Goal: Complete application form: Complete application form

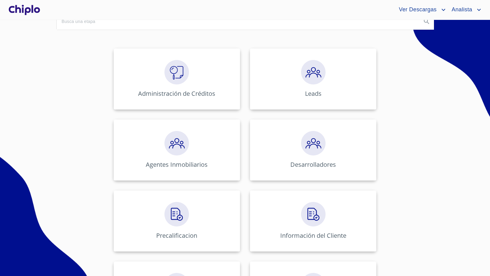
scroll to position [69, 0]
click at [179, 225] on div "Precalificacion" at bounding box center [177, 220] width 126 height 61
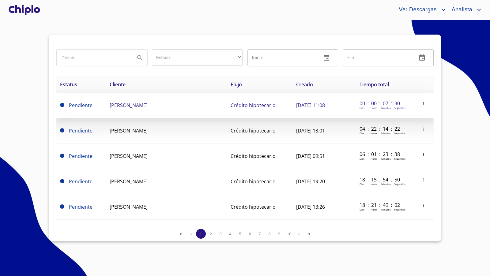
click at [190, 106] on td "[PERSON_NAME]" at bounding box center [166, 105] width 121 height 25
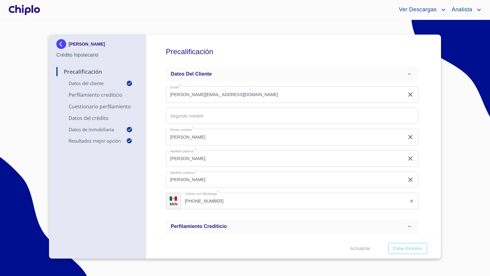
click at [422, 157] on div "Precalificación Datos del cliente Email   * [PERSON_NAME][EMAIL_ADDRESS][DOMAIN…" at bounding box center [292, 136] width 292 height 203
click at [420, 156] on div "Precalificación Datos del cliente Email   * [PERSON_NAME][EMAIL_ADDRESS][DOMAIN…" at bounding box center [292, 136] width 292 height 203
click at [61, 42] on img at bounding box center [62, 44] width 12 height 10
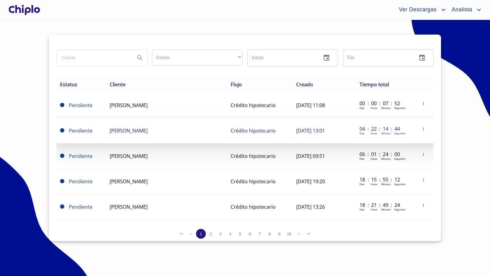
click at [144, 133] on td "[PERSON_NAME]" at bounding box center [166, 130] width 121 height 25
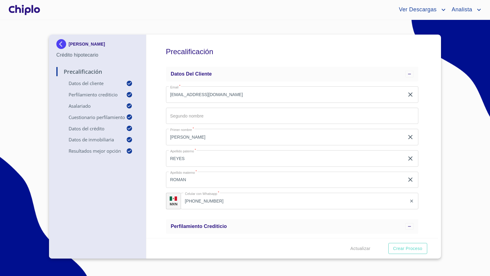
click at [422, 184] on div "Precalificación Datos del cliente Email   * [EMAIL_ADDRESS][DOMAIN_NAME] ​ Segu…" at bounding box center [292, 136] width 292 height 203
click at [19, 4] on div at bounding box center [24, 10] width 34 height 20
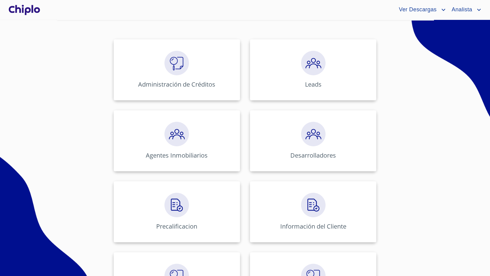
scroll to position [107, 0]
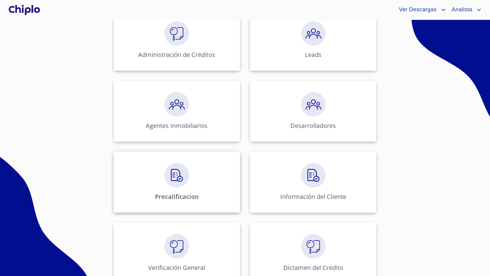
click at [178, 176] on img at bounding box center [176, 175] width 24 height 24
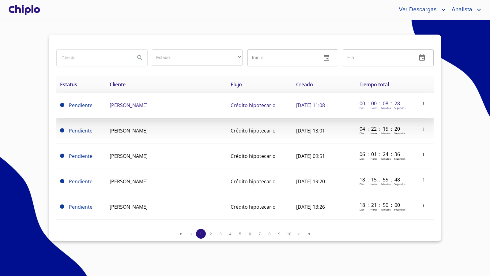
click at [143, 108] on span "[PERSON_NAME]" at bounding box center [129, 105] width 38 height 7
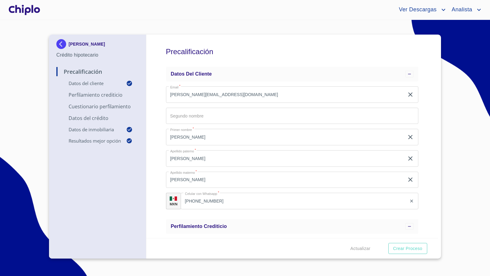
click at [429, 166] on div "Precalificación Datos del cliente Email   * [PERSON_NAME][EMAIL_ADDRESS][DOMAIN…" at bounding box center [292, 136] width 292 height 203
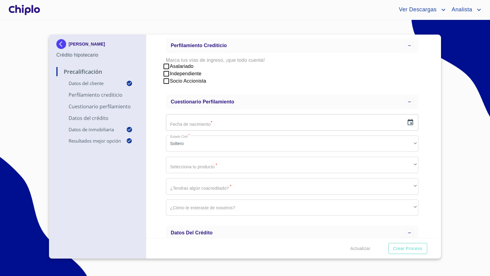
scroll to position [173, 0]
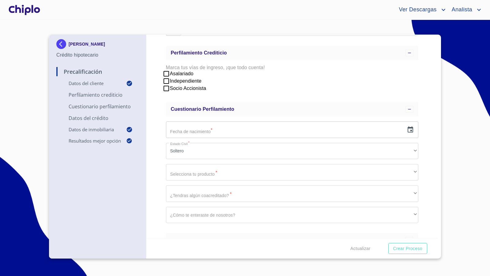
click at [166, 72] on input "Asalariado" at bounding box center [165, 73] width 7 height 7
click at [166, 74] on input "Asalariado" at bounding box center [165, 73] width 7 height 7
click at [167, 73] on input "Asalariado" at bounding box center [165, 73] width 7 height 7
checkbox input "false"
click at [422, 145] on div "Precalificación Datos del cliente Email   * [PERSON_NAME][EMAIL_ADDRESS][DOMAIN…" at bounding box center [292, 136] width 292 height 203
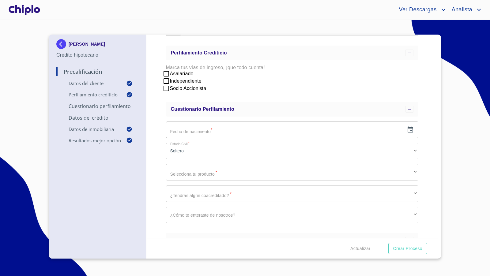
scroll to position [173, 0]
click at [167, 82] on input "Independiente" at bounding box center [165, 81] width 7 height 7
checkbox input "false"
click at [167, 89] on input "Socio Accionista" at bounding box center [165, 88] width 7 height 7
checkbox input "false"
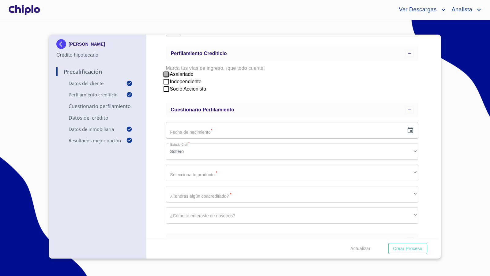
click at [166, 73] on input "Asalariado" at bounding box center [165, 74] width 7 height 7
checkbox input "false"
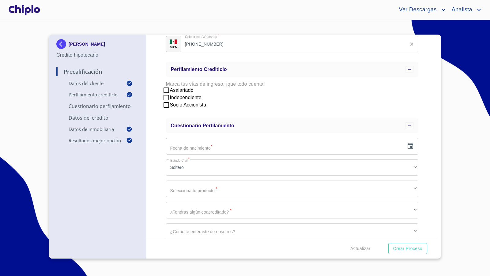
scroll to position [166, 0]
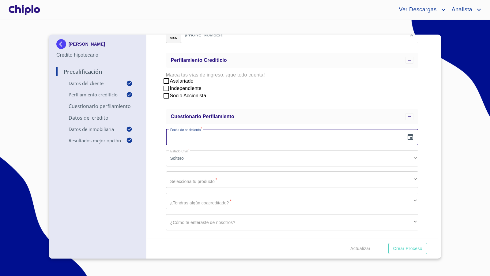
click at [201, 138] on input "text" at bounding box center [285, 137] width 238 height 17
type input "0_"
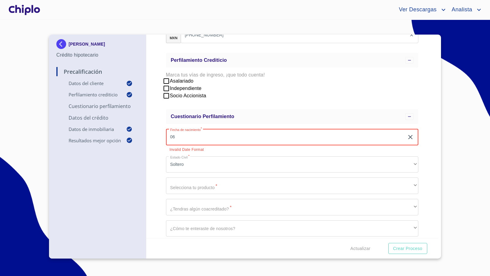
type input "0_"
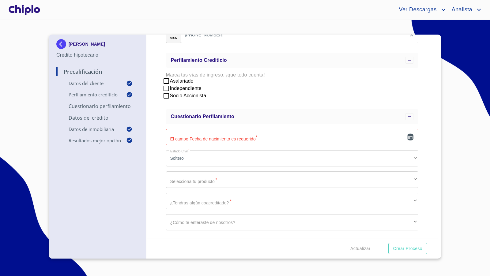
click at [407, 135] on icon "button" at bounding box center [410, 137] width 6 height 6
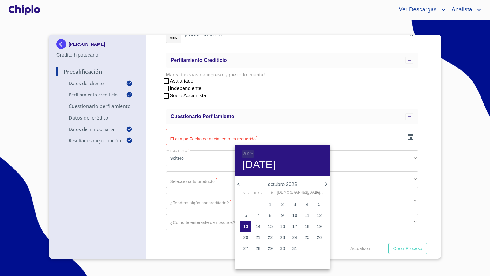
drag, startPoint x: 248, startPoint y: 154, endPoint x: 270, endPoint y: 176, distance: 30.9
click at [248, 154] on h6 "2025" at bounding box center [247, 154] width 11 height 9
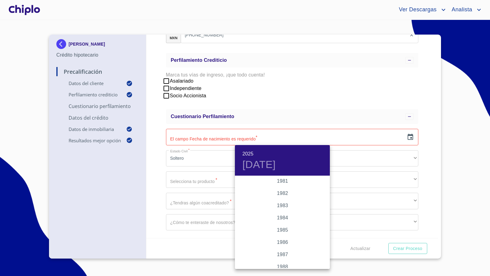
scroll to position [689, 0]
click at [282, 203] on div "1983" at bounding box center [282, 203] width 95 height 12
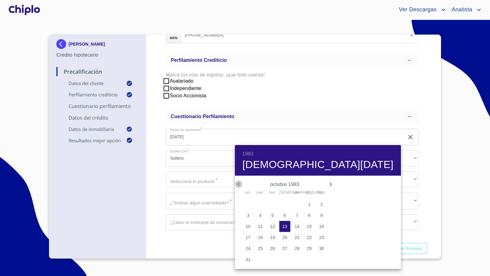
click at [238, 184] on icon "button" at bounding box center [238, 184] width 2 height 4
drag, startPoint x: 248, startPoint y: 236, endPoint x: 217, endPoint y: 226, distance: 32.6
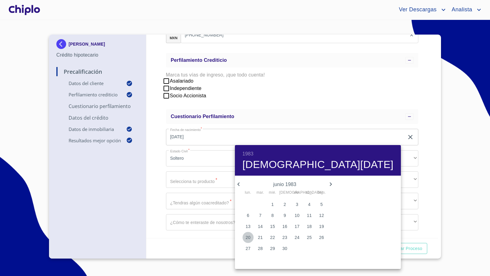
click at [247, 236] on span "20" at bounding box center [247, 237] width 11 height 6
type input "[DATE]"
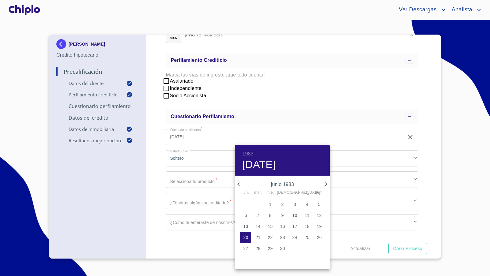
click at [155, 182] on div at bounding box center [245, 138] width 490 height 276
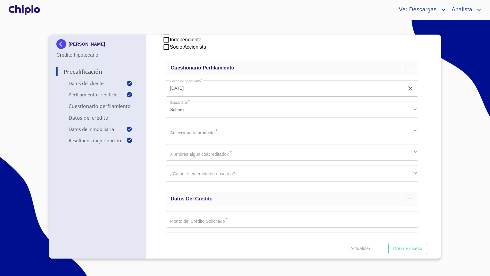
scroll to position [233, 0]
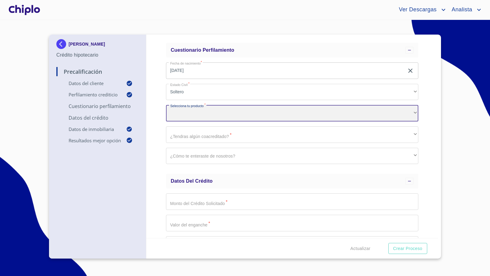
click at [218, 114] on div "​" at bounding box center [292, 113] width 252 height 17
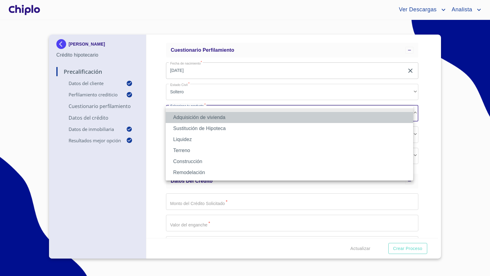
click at [210, 116] on li "Adquisición de vivienda" at bounding box center [289, 117] width 247 height 11
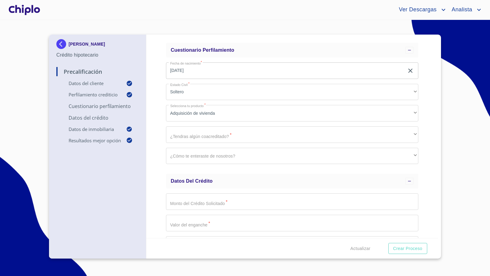
drag, startPoint x: 158, startPoint y: 137, endPoint x: 166, endPoint y: 136, distance: 8.6
click at [158, 136] on div "Precalificación Datos del cliente Email   * [PERSON_NAME][EMAIL_ADDRESS][DOMAIN…" at bounding box center [292, 136] width 292 height 203
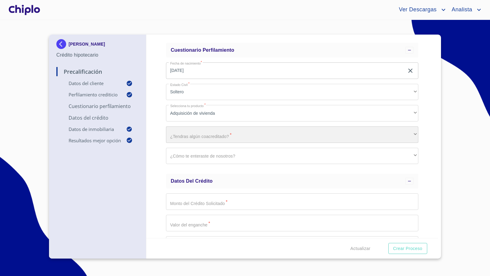
click at [189, 132] on div "​" at bounding box center [292, 134] width 252 height 17
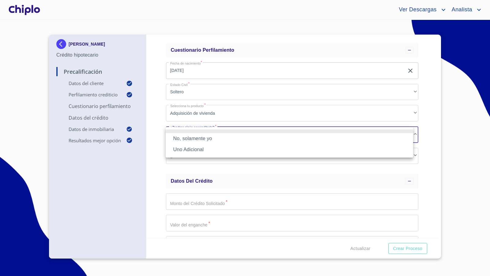
click at [191, 138] on li "No, solamente yo" at bounding box center [289, 138] width 247 height 11
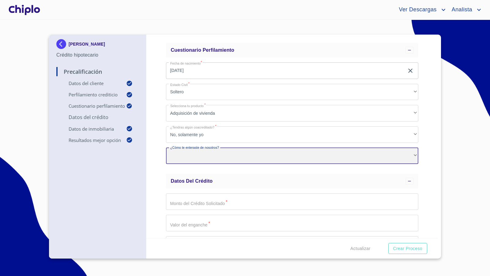
click at [199, 159] on div "​" at bounding box center [292, 156] width 252 height 17
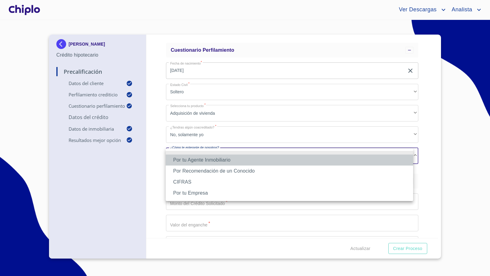
click at [200, 158] on li "Por tu Agente Inmobiliario" at bounding box center [289, 160] width 247 height 11
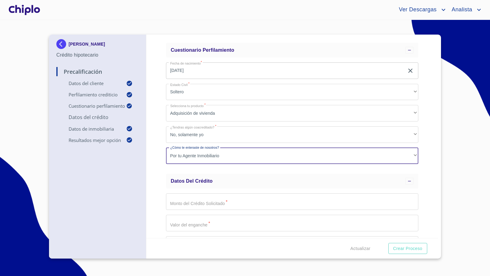
click at [159, 162] on div "Precalificación Datos del cliente Email   * [PERSON_NAME][EMAIL_ADDRESS][DOMAIN…" at bounding box center [292, 136] width 292 height 203
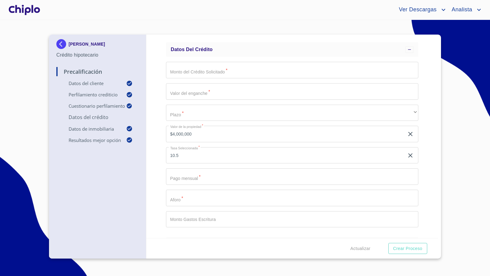
scroll to position [368, 0]
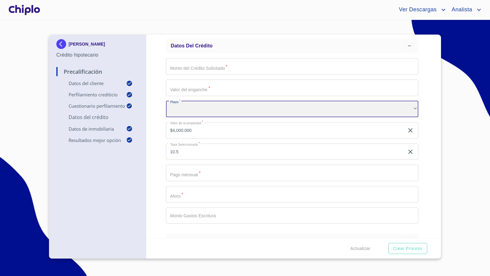
click at [216, 107] on div "​" at bounding box center [292, 109] width 252 height 17
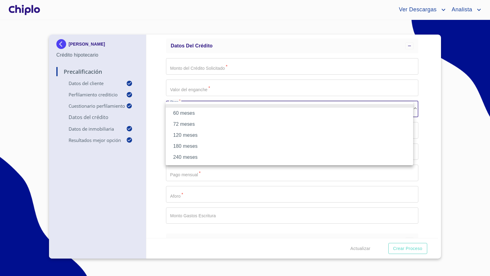
click at [191, 155] on li "240 meses" at bounding box center [289, 157] width 247 height 11
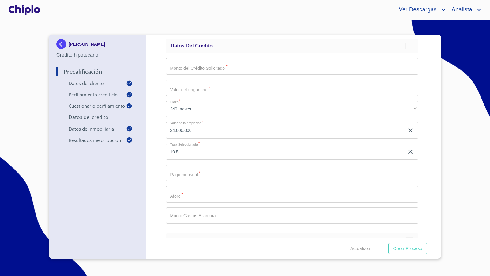
click at [158, 149] on div "Precalificación Datos del cliente Email   * [PERSON_NAME][EMAIL_ADDRESS][DOMAIN…" at bounding box center [292, 136] width 292 height 203
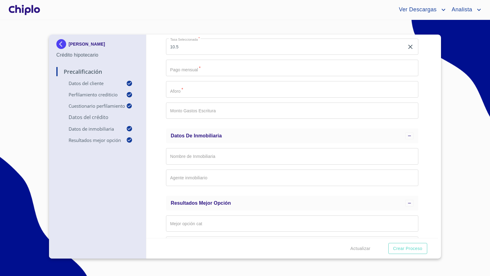
scroll to position [537, 0]
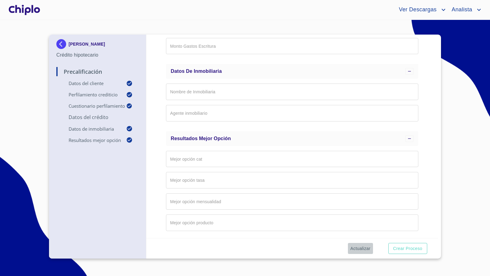
click at [360, 247] on span "Actualizar" at bounding box center [360, 249] width 20 height 8
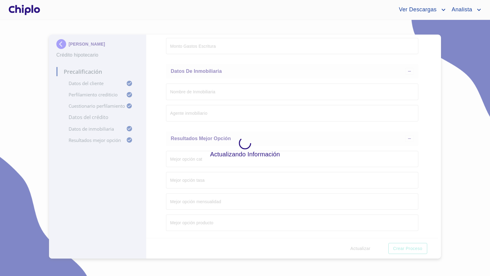
type input "$4,000,000.00"
type input "1"
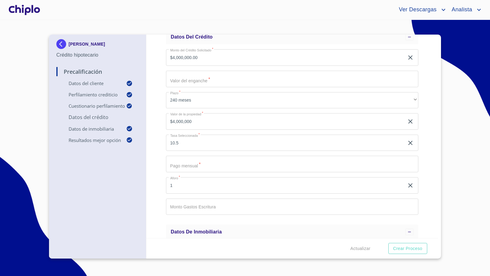
scroll to position [395, 0]
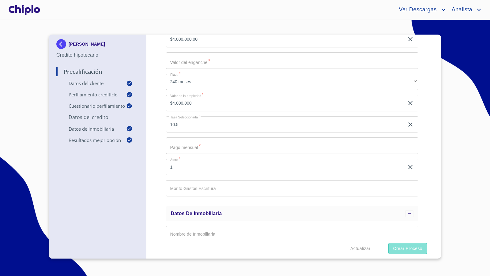
click at [403, 247] on span "Crear Proceso" at bounding box center [407, 249] width 29 height 8
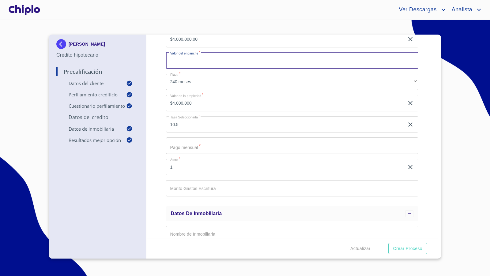
click at [423, 194] on div "Precalificación Datos del cliente Email   * [PERSON_NAME][EMAIL_ADDRESS][DOMAIN…" at bounding box center [292, 136] width 292 height 203
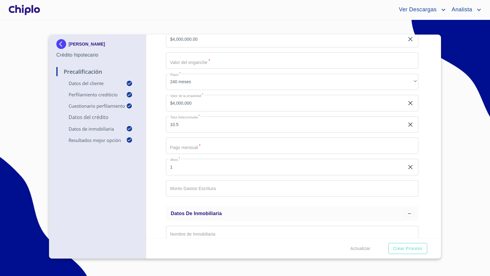
click at [424, 115] on div "Precalificación Datos del cliente Email   * [PERSON_NAME][EMAIL_ADDRESS][DOMAIN…" at bounding box center [292, 136] width 292 height 203
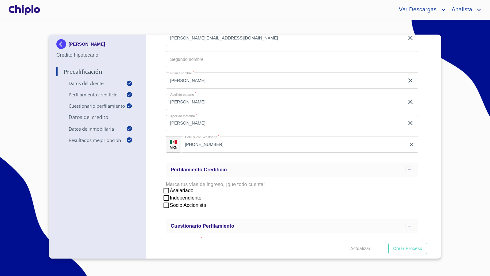
scroll to position [0, 0]
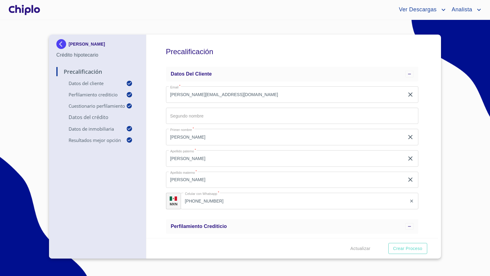
click at [16, 10] on div at bounding box center [24, 10] width 34 height 20
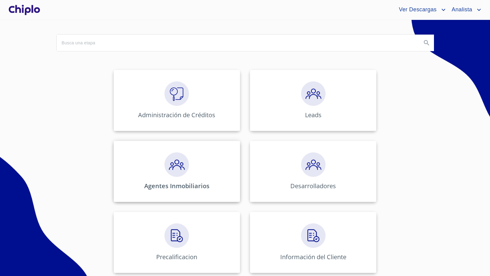
scroll to position [66, 0]
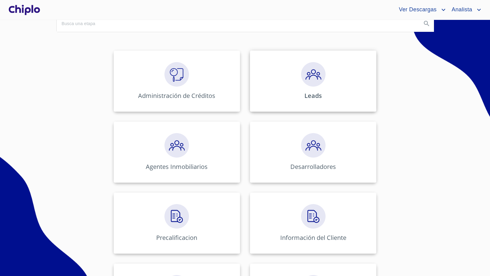
click at [301, 85] on img at bounding box center [313, 74] width 24 height 24
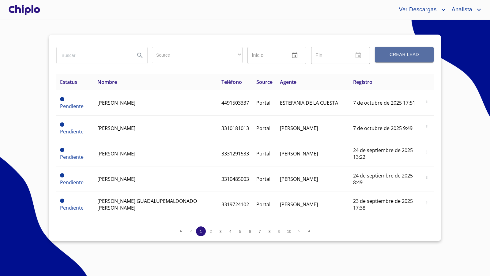
click at [403, 54] on span "Crear Lead" at bounding box center [404, 55] width 44 height 8
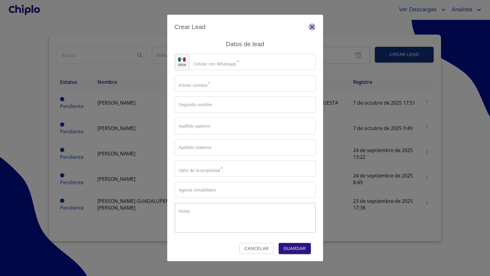
click at [311, 29] on icon "button" at bounding box center [311, 26] width 7 height 7
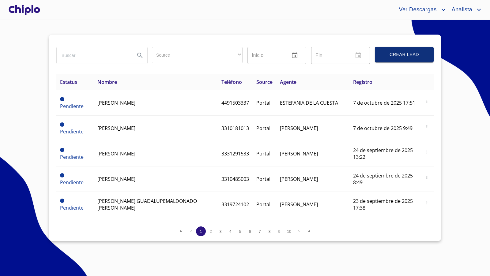
click at [35, 10] on div at bounding box center [24, 10] width 34 height 20
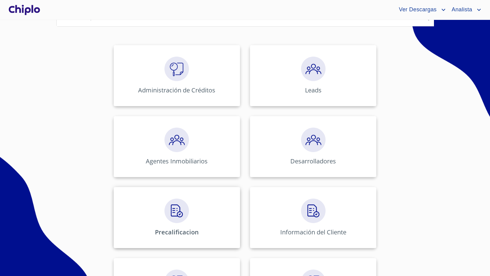
scroll to position [73, 0]
click at [178, 222] on div "Precalificacion" at bounding box center [177, 216] width 126 height 61
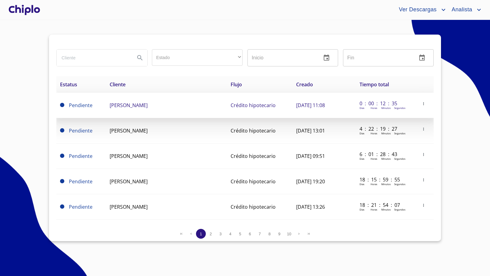
click at [140, 106] on span "[PERSON_NAME]" at bounding box center [129, 105] width 38 height 7
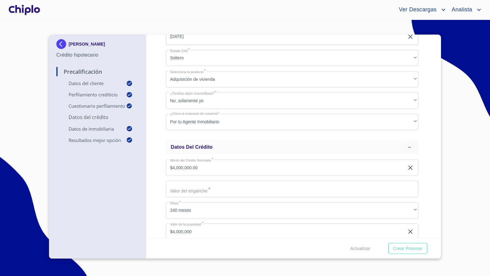
scroll to position [31, 0]
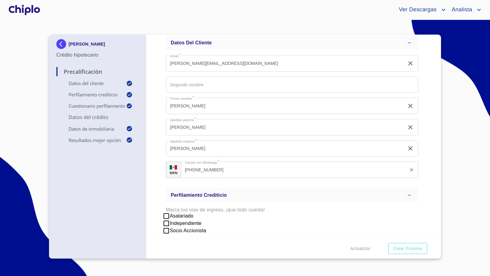
click at [35, 6] on div at bounding box center [24, 10] width 34 height 20
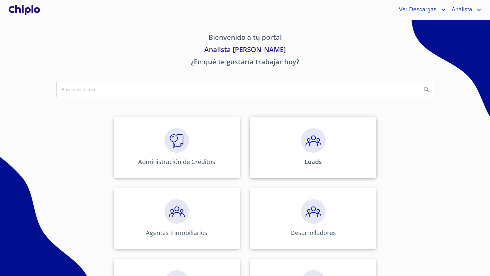
click at [314, 148] on img at bounding box center [313, 140] width 24 height 24
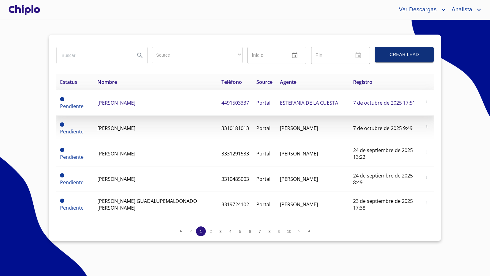
click at [134, 103] on span "[PERSON_NAME]" at bounding box center [116, 102] width 38 height 7
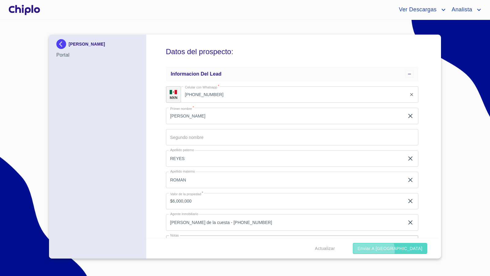
click at [401, 251] on span "Enviar a [GEOGRAPHIC_DATA]" at bounding box center [389, 249] width 65 height 8
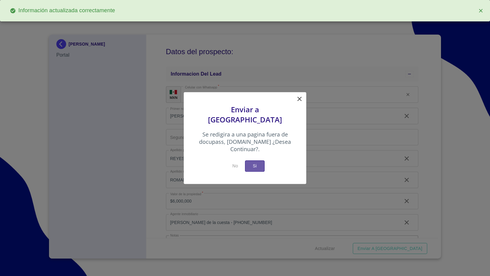
click at [259, 162] on span "Si" at bounding box center [255, 166] width 10 height 8
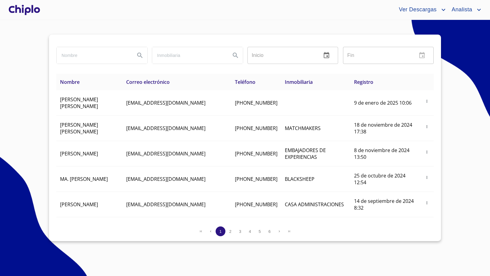
click at [24, 6] on div at bounding box center [24, 10] width 34 height 20
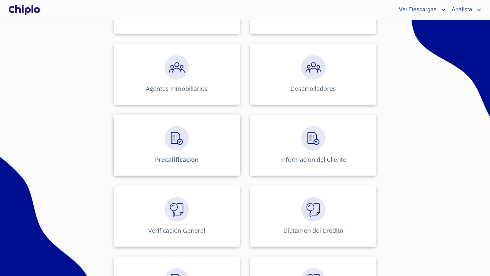
scroll to position [146, 0]
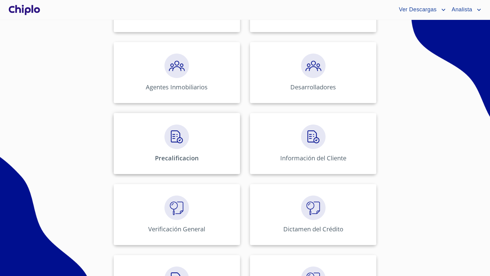
click at [174, 151] on div "Precalificacion" at bounding box center [177, 143] width 126 height 61
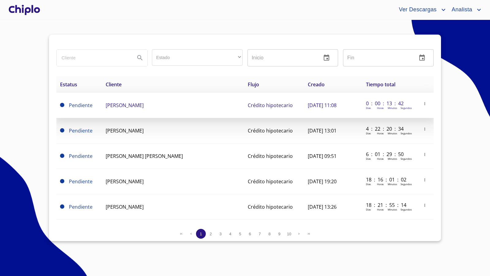
click at [112, 108] on td "[PERSON_NAME]" at bounding box center [173, 105] width 142 height 25
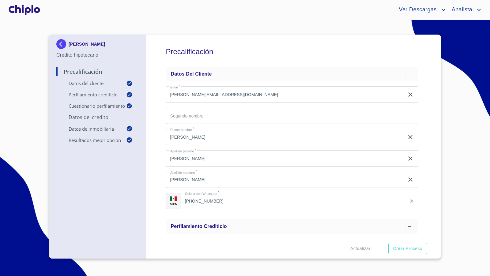
click at [427, 130] on div "Precalificación Datos del cliente Email   * enrique+1410@chiplo.com ​ Segundo n…" at bounding box center [292, 136] width 292 height 203
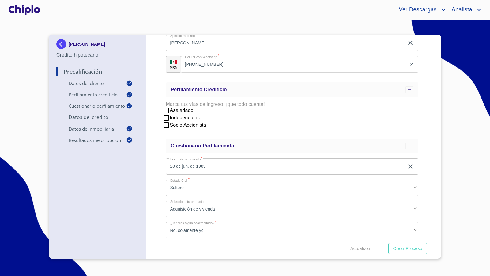
scroll to position [138, 0]
click at [422, 175] on div "Precalificación Datos del cliente Email   * enrique+1410@chiplo.com ​ Segundo n…" at bounding box center [292, 136] width 292 height 203
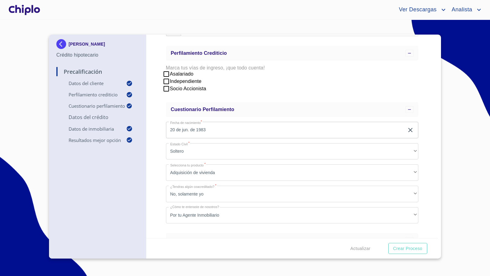
scroll to position [174, 0]
click at [426, 143] on div "Precalificación Datos del cliente Email   * enrique+1410@chiplo.com ​ Segundo n…" at bounding box center [292, 136] width 292 height 203
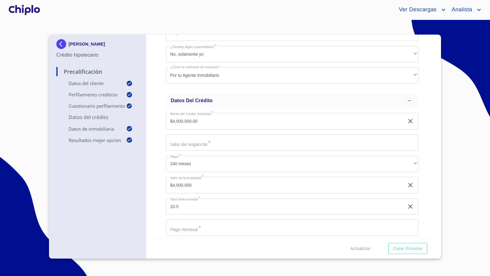
scroll to position [251, 0]
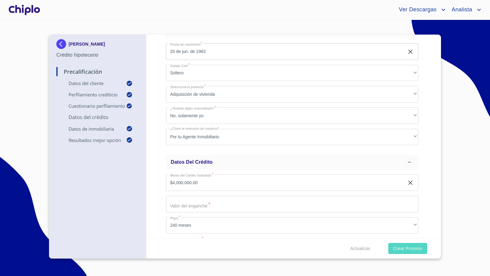
click at [402, 251] on span "Crear Proceso" at bounding box center [407, 249] width 29 height 8
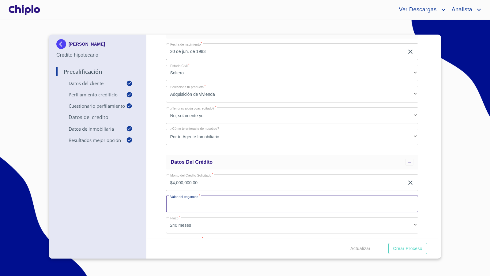
click at [157, 184] on div "Precalificación Datos del cliente Email   * enrique+1410@chiplo.com ​ Segundo n…" at bounding box center [292, 136] width 292 height 203
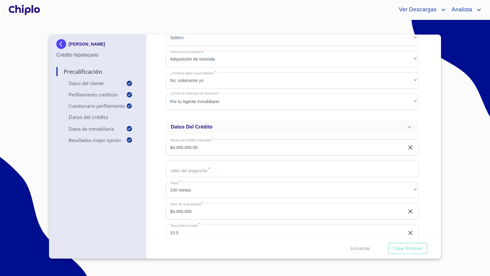
scroll to position [289, 0]
click at [29, 6] on div at bounding box center [24, 10] width 34 height 20
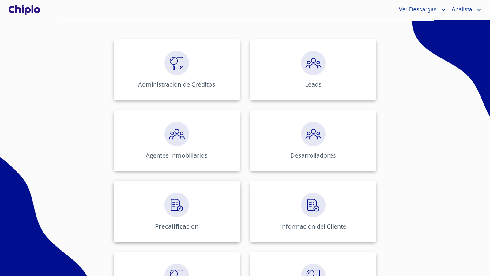
scroll to position [78, 0]
click at [172, 217] on div "Precalificacion" at bounding box center [177, 210] width 126 height 61
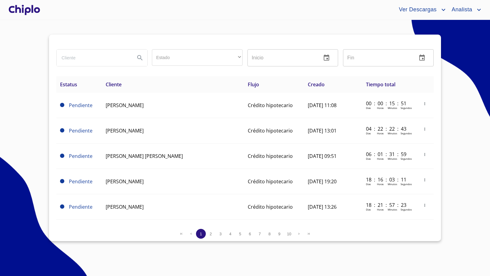
click at [26, 8] on div at bounding box center [24, 10] width 34 height 20
